Goal: Information Seeking & Learning: Learn about a topic

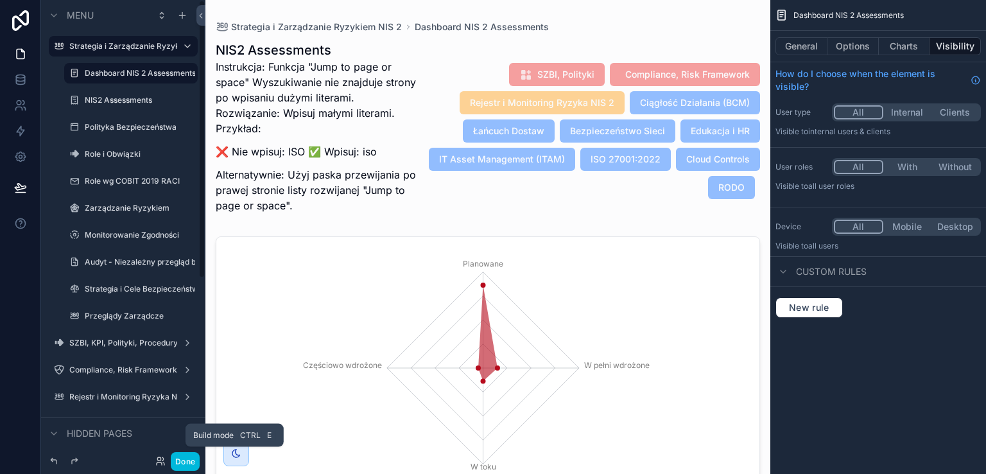
click at [185, 459] on button "Done" at bounding box center [185, 461] width 29 height 19
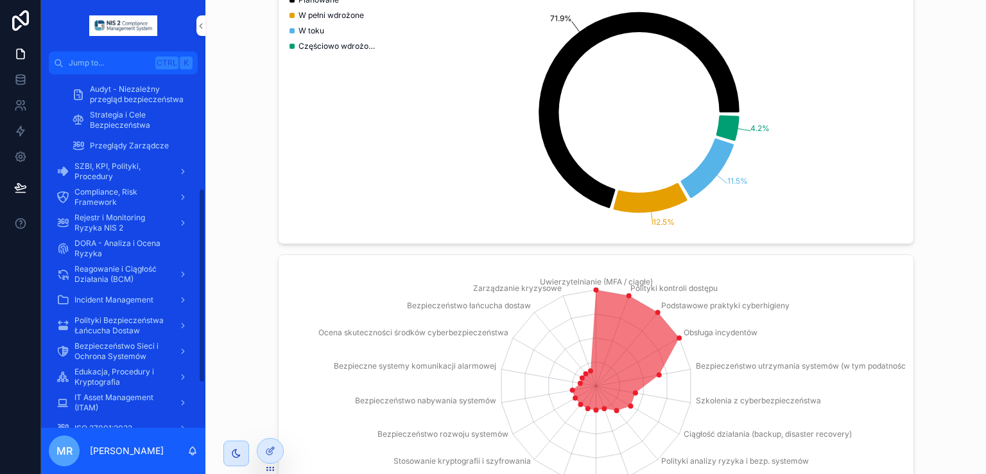
scroll to position [158, 0]
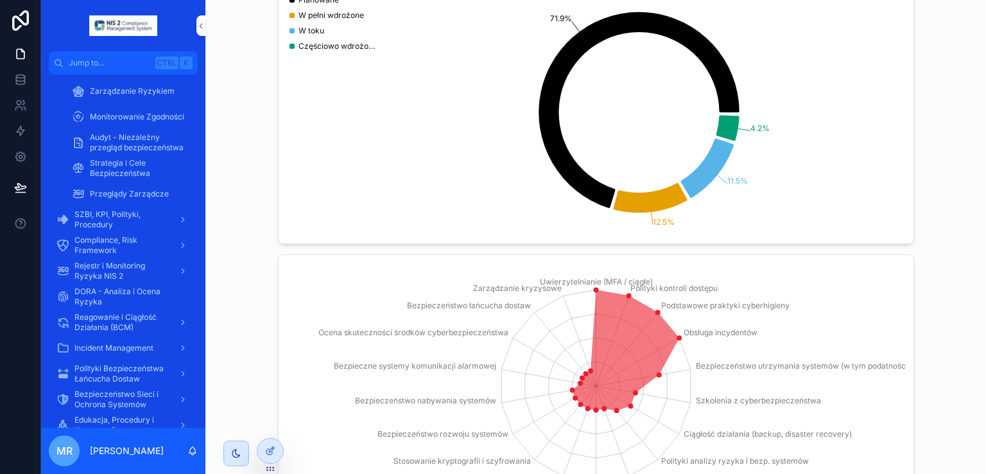
click at [157, 121] on span "Monitorowanie Zgodności" at bounding box center [137, 117] width 94 height 10
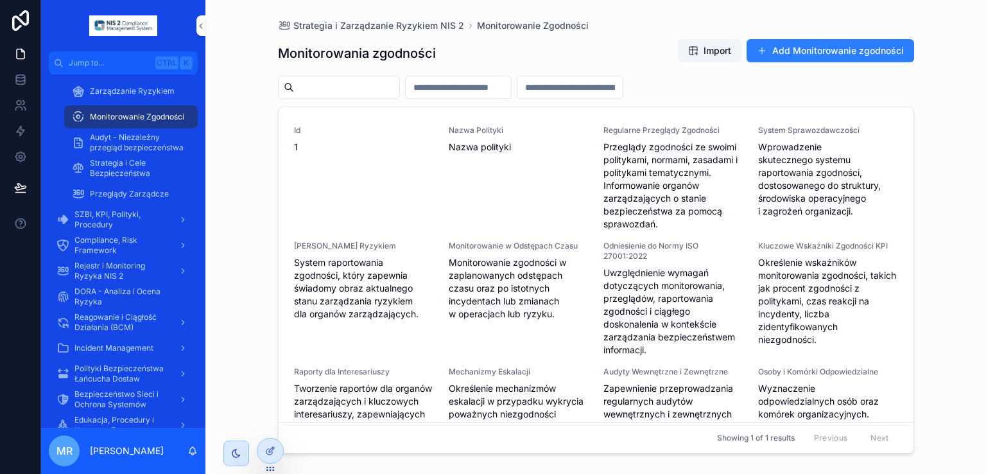
scroll to position [219, 0]
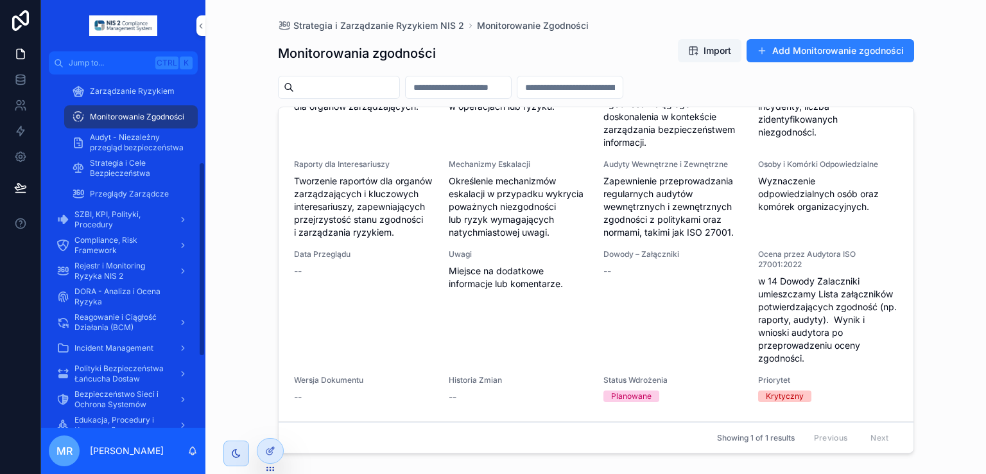
click at [151, 150] on span "Audyt - Niezależny przegląd bezpieczeństwa" at bounding box center [137, 142] width 95 height 21
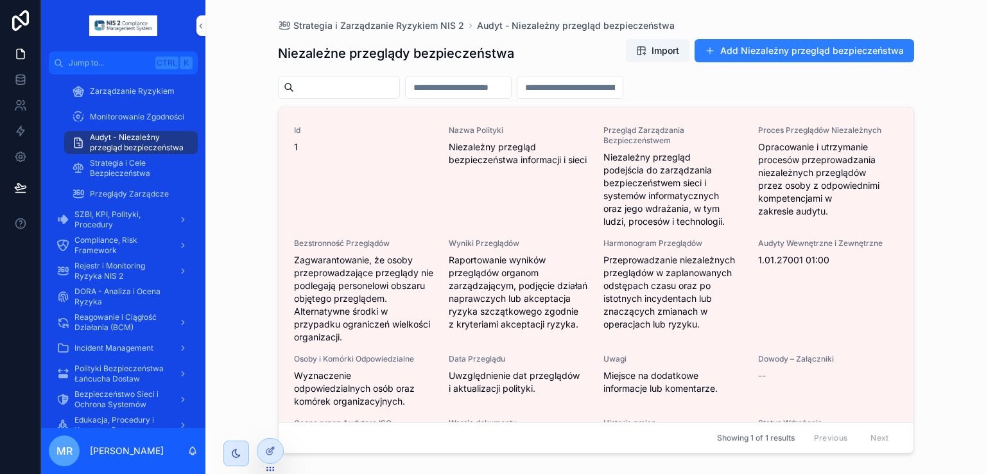
click at [114, 247] on span "Compliance, Risk Framework" at bounding box center [121, 245] width 94 height 21
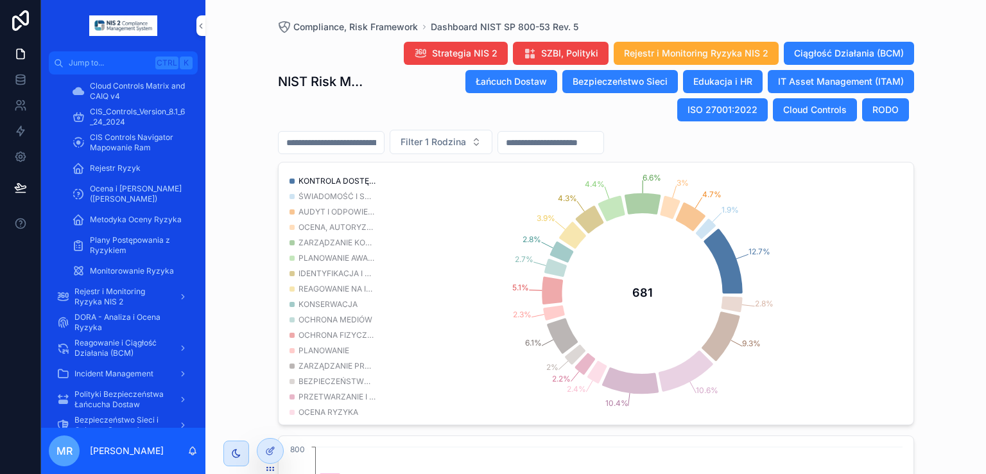
click at [327, 182] on span "KONTROLA DOSTĘPU" at bounding box center [336, 181] width 77 height 10
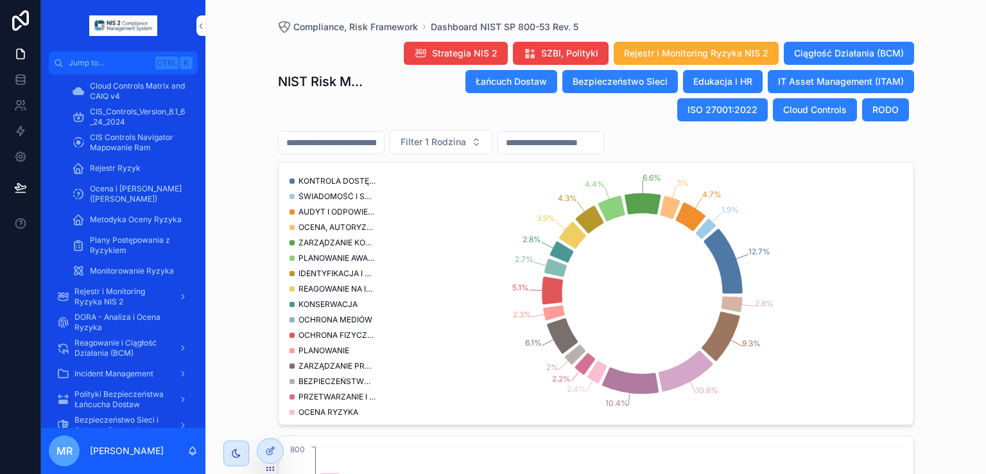
scroll to position [69, 0]
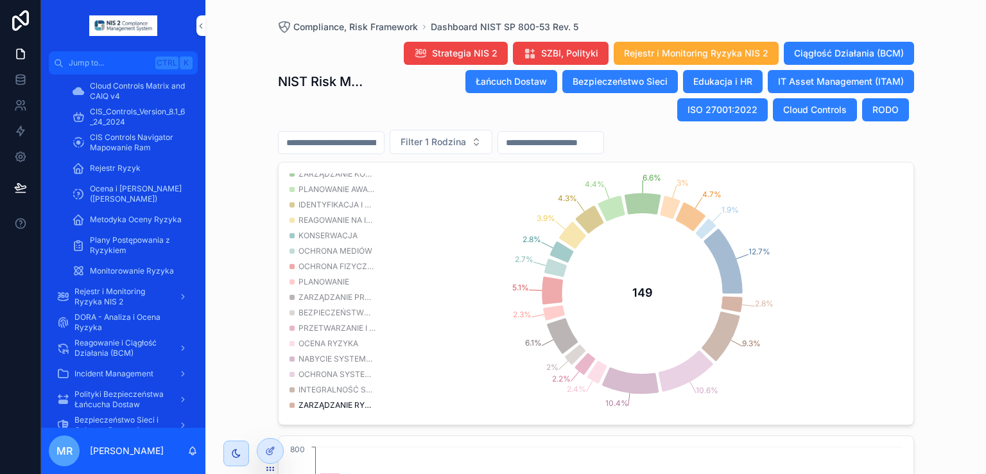
click at [330, 400] on span "ZARZĄDZANIE RYZYKIEM ŁAŃCUCHA DOSTAW" at bounding box center [336, 405] width 77 height 10
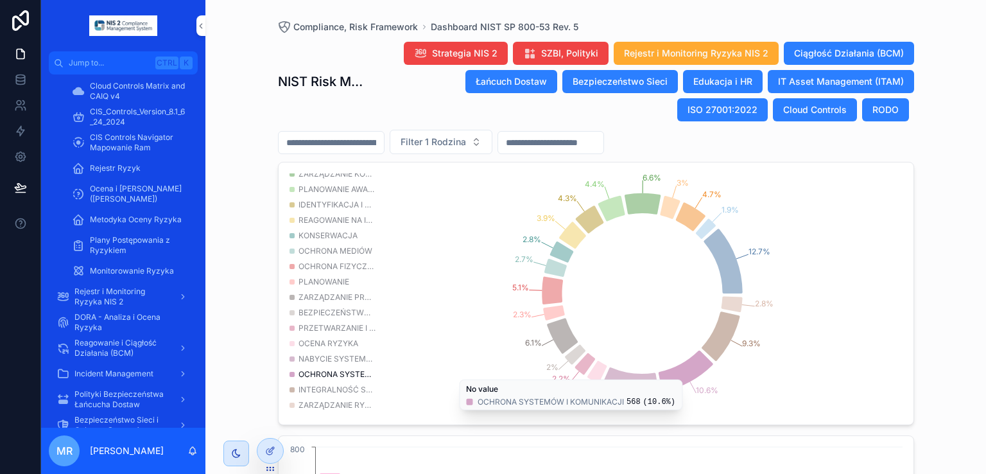
click at [672, 375] on icon "chart" at bounding box center [685, 370] width 55 height 41
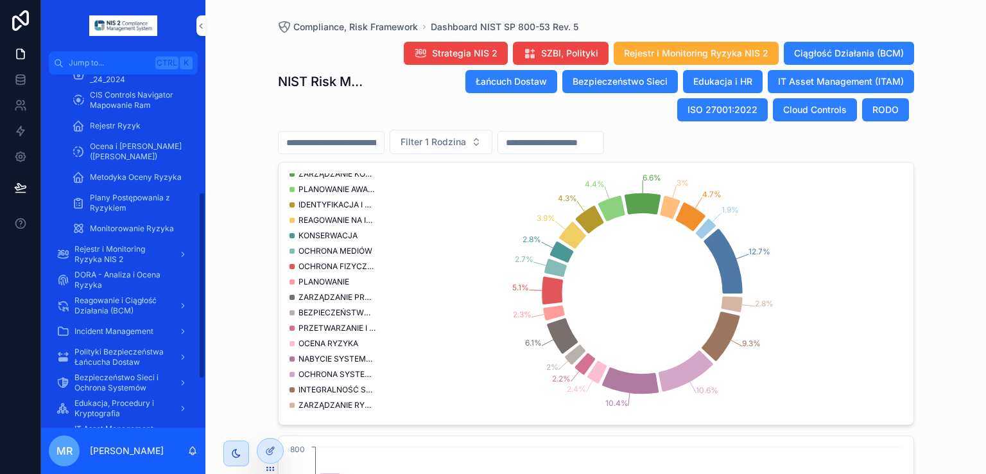
scroll to position [222, 0]
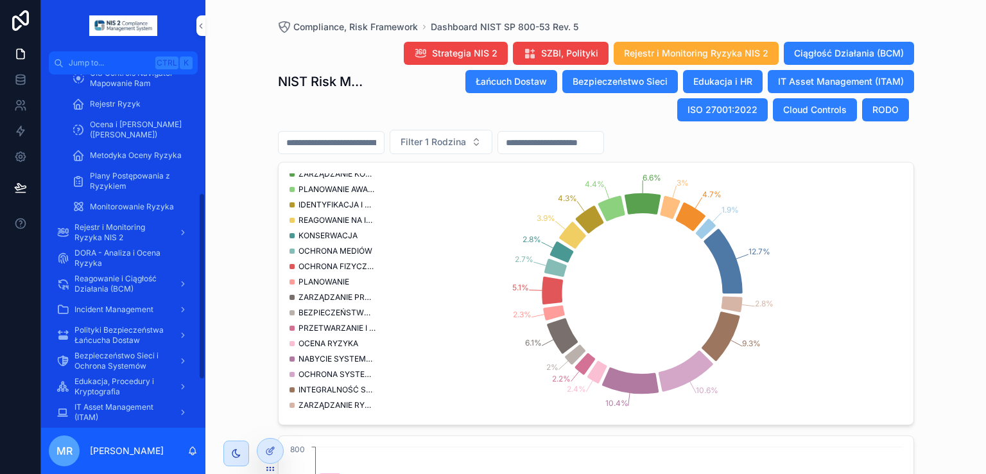
click at [123, 181] on span "Plany Postępowania z Ryzykiem" at bounding box center [137, 181] width 95 height 21
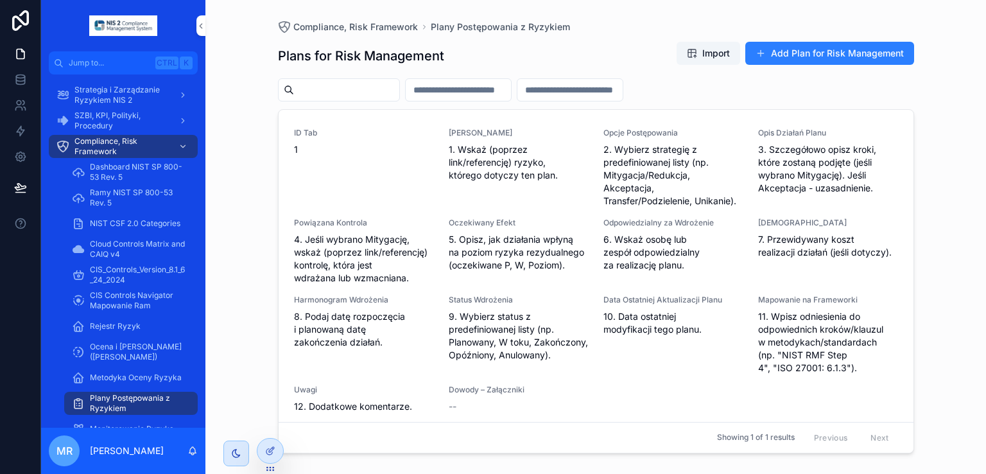
click at [103, 96] on span "Strategia i Zarządzanie Ryzykiem NIS 2" at bounding box center [121, 95] width 94 height 21
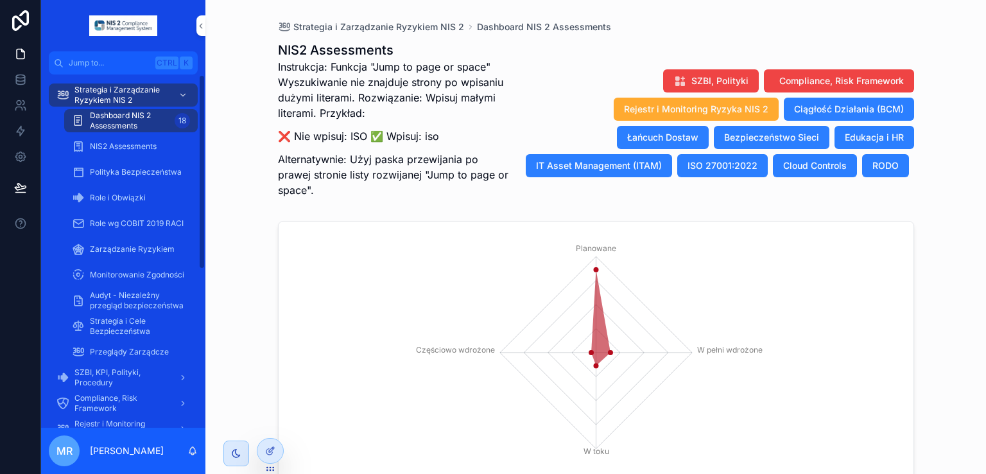
click at [144, 150] on span "NIS2 Assessments" at bounding box center [123, 146] width 67 height 10
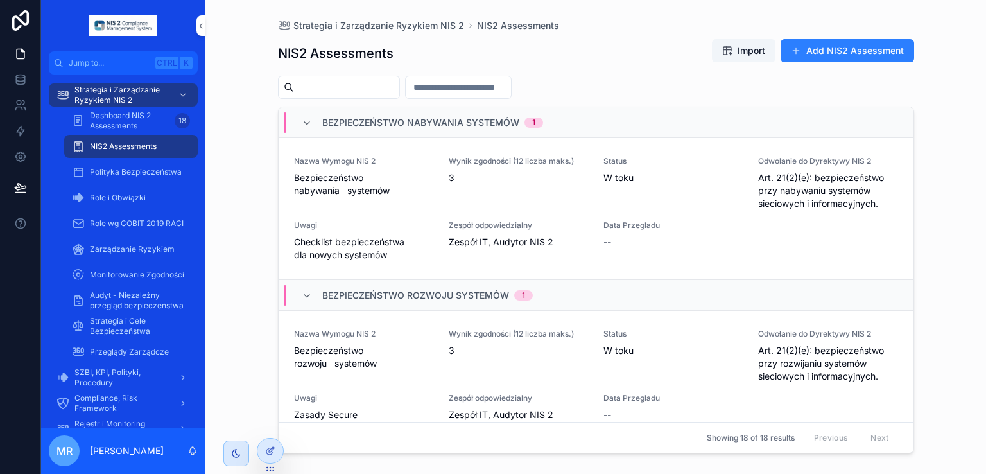
click at [146, 173] on span "Polityka Bezpieczeństwa" at bounding box center [136, 172] width 92 height 10
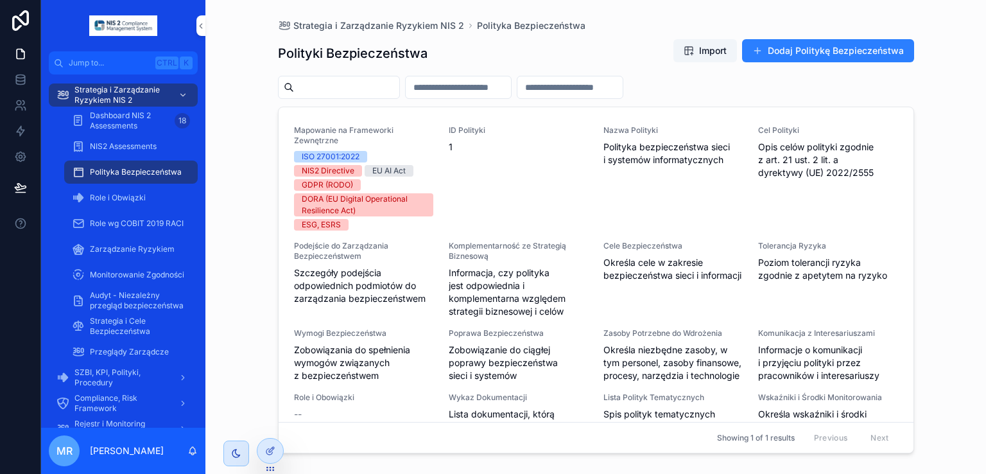
click at [135, 196] on span "Role i Obwiązki" at bounding box center [118, 197] width 56 height 10
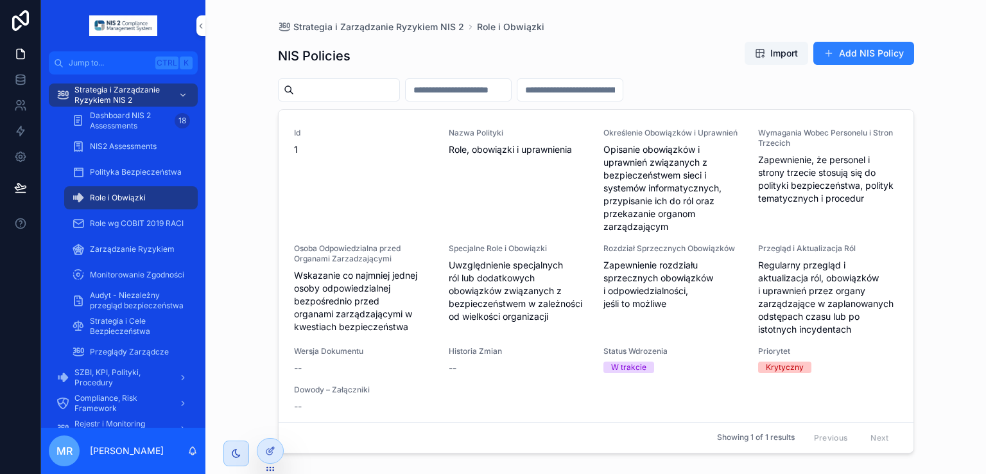
click at [15, 21] on icon at bounding box center [21, 20] width 26 height 21
click at [13, 26] on icon at bounding box center [20, 20] width 17 height 21
